Goal: Task Accomplishment & Management: Manage account settings

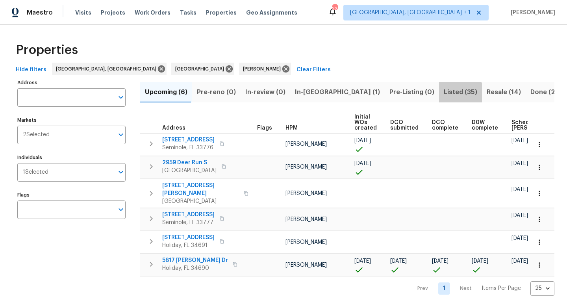
click at [443, 94] on span "Listed (35)" at bounding box center [459, 92] width 33 height 11
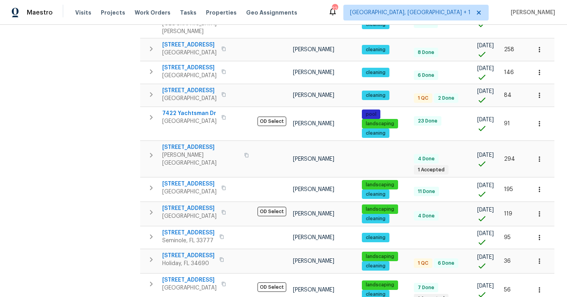
scroll to position [517, 0]
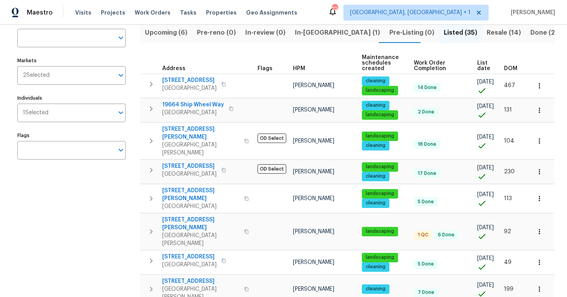
scroll to position [60, 0]
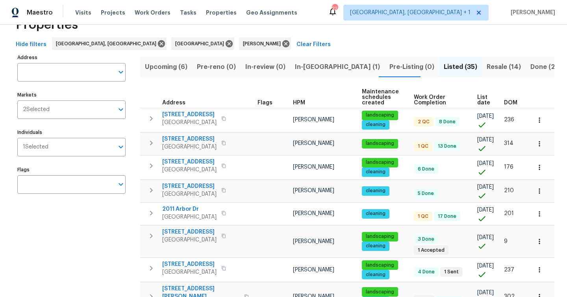
scroll to position [20, 0]
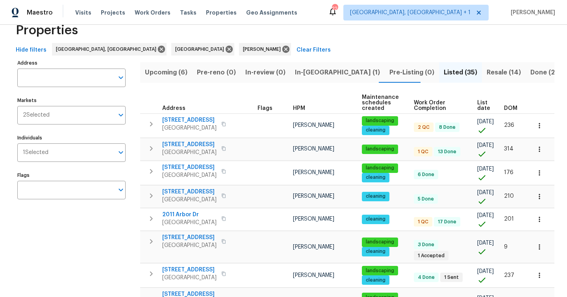
click at [486, 74] on span "Resale (14)" at bounding box center [503, 72] width 34 height 11
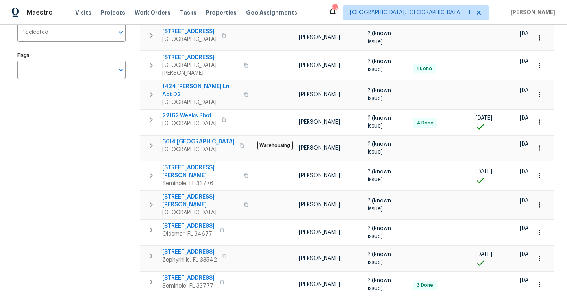
scroll to position [141, 0]
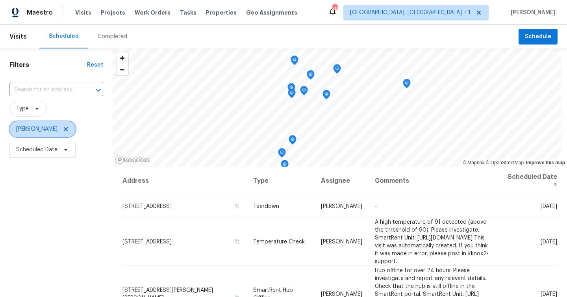
click at [64, 131] on icon at bounding box center [66, 129] width 4 height 4
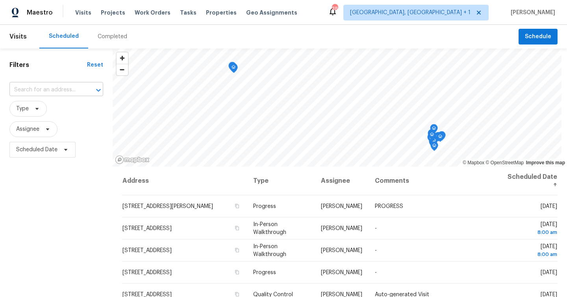
click at [66, 89] on input "text" at bounding box center [45, 90] width 72 height 12
type input "152 atlantic"
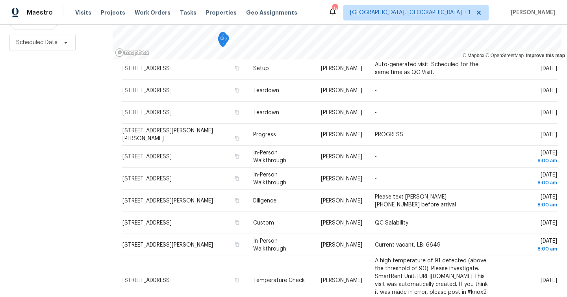
scroll to position [182, 0]
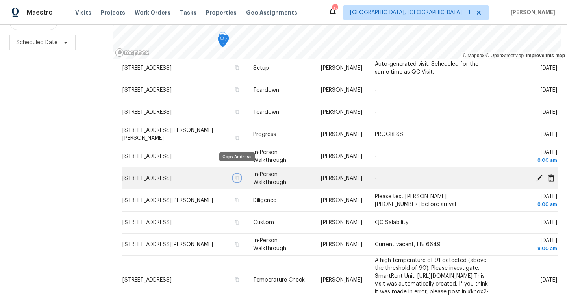
click at [235, 176] on icon "button" at bounding box center [237, 178] width 5 height 5
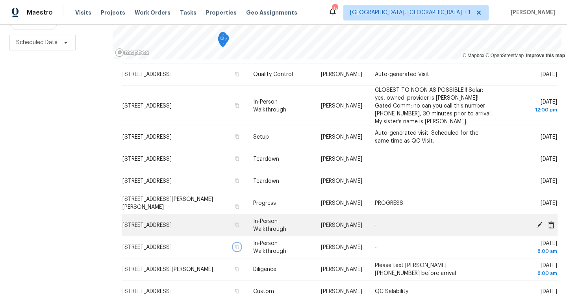
scroll to position [61, 0]
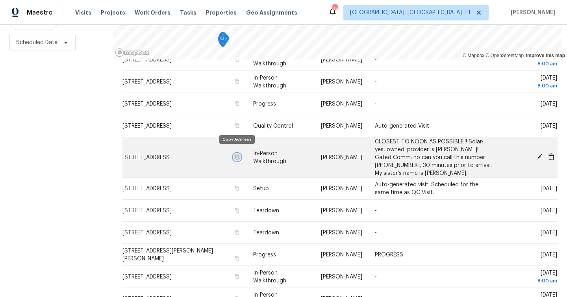
click at [235, 154] on icon "button" at bounding box center [237, 156] width 5 height 5
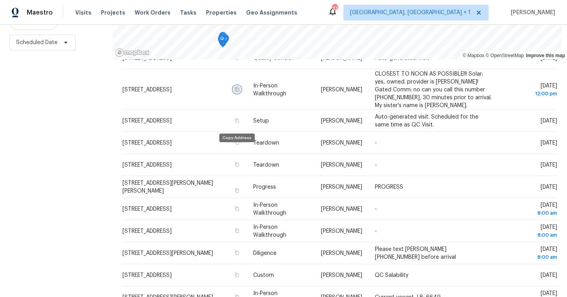
scroll to position [16, 0]
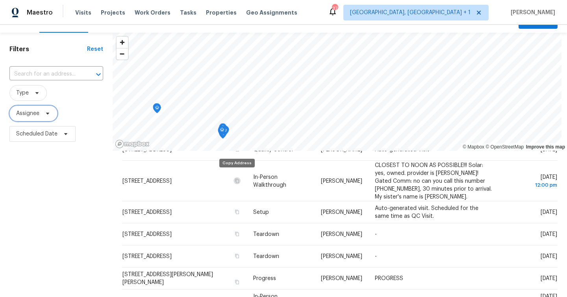
click at [35, 115] on span "Assignee" at bounding box center [27, 113] width 23 height 8
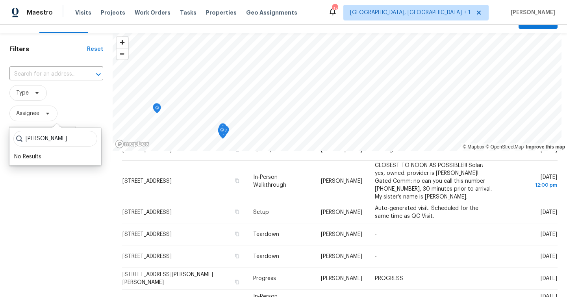
type input "dennis ulmer"
click at [79, 201] on div "Filters Reset ​ Type Assignee Scheduled Date" at bounding box center [56, 210] width 113 height 355
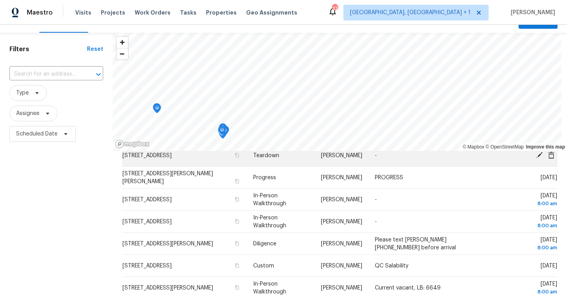
scroll to position [219, 0]
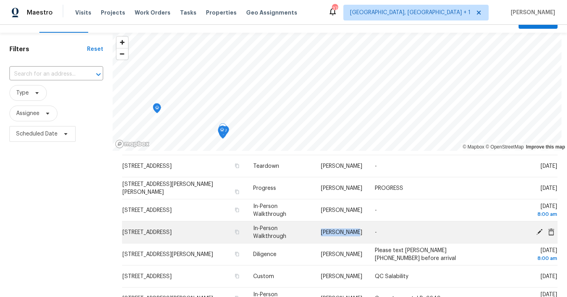
drag, startPoint x: 355, startPoint y: 225, endPoint x: 320, endPoint y: 225, distance: 35.0
click at [320, 225] on td "[PERSON_NAME]" at bounding box center [341, 232] width 54 height 22
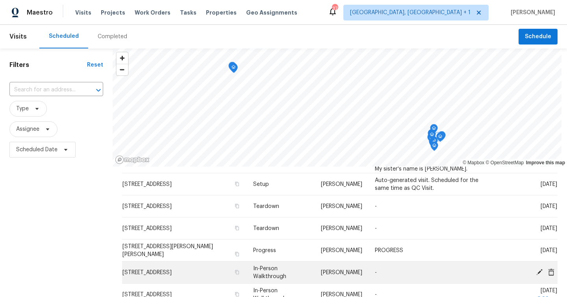
scroll to position [249, 0]
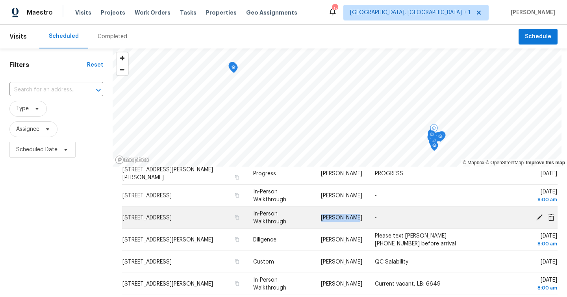
drag, startPoint x: 353, startPoint y: 209, endPoint x: 320, endPoint y: 209, distance: 33.1
click at [320, 209] on td "[PERSON_NAME]" at bounding box center [341, 218] width 54 height 22
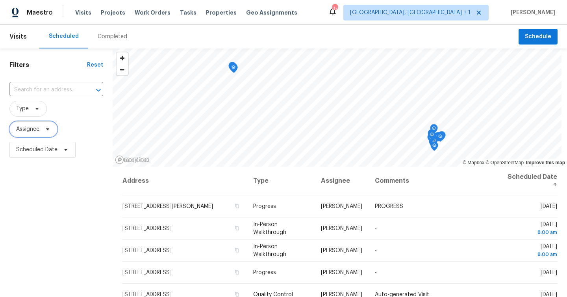
click at [41, 129] on span "Assignee" at bounding box center [33, 129] width 48 height 16
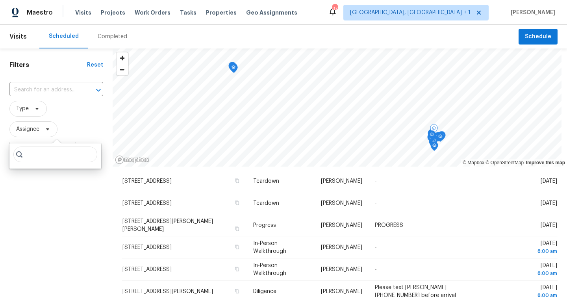
scroll to position [208, 0]
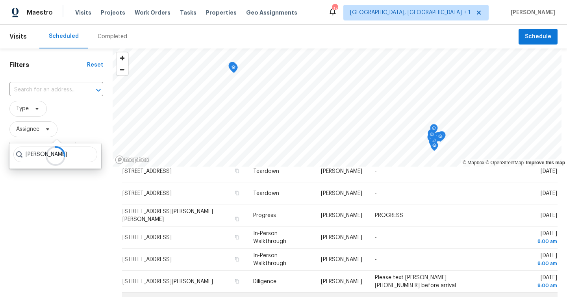
type input "[PERSON_NAME]"
